Goal: Information Seeking & Learning: Understand process/instructions

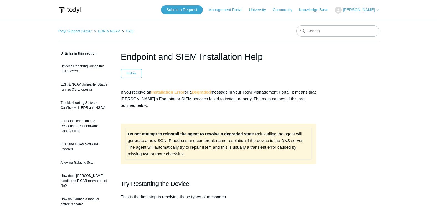
click at [179, 78] on header "Endpoint and SIEM Installation Help Follow Not yet followed by anyone" at bounding box center [218, 64] width 195 height 28
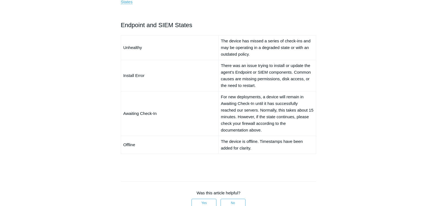
scroll to position [554, 0]
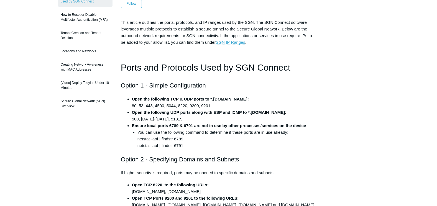
scroll to position [111, 0]
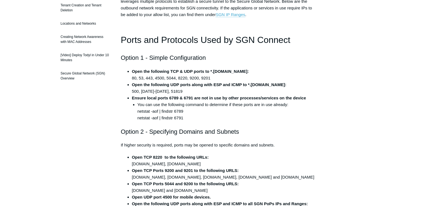
click at [259, 128] on h2 "Option 2 - Specifying Domains and Subnets" at bounding box center [218, 132] width 195 height 10
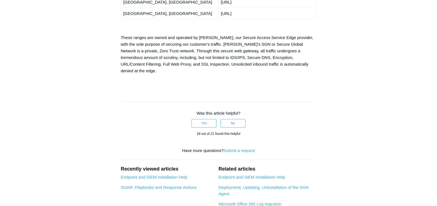
scroll to position [1204, 0]
